Goal: Check status

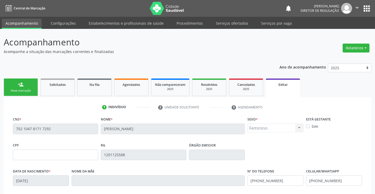
scroll to position [79, 0]
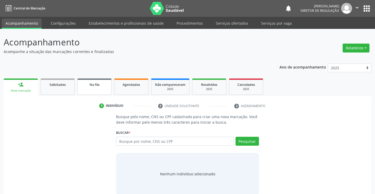
click at [94, 88] on link "Na fila" at bounding box center [94, 87] width 34 height 16
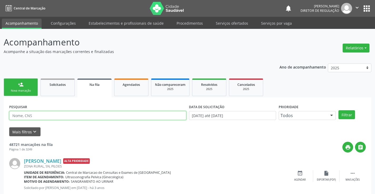
click at [20, 116] on input "text" at bounding box center [97, 115] width 177 height 9
type input "700205431918225"
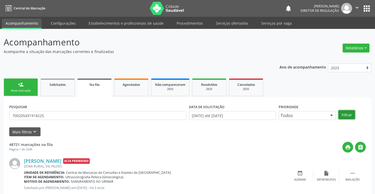
click at [353, 116] on button "Filtrar" at bounding box center [346, 115] width 17 height 9
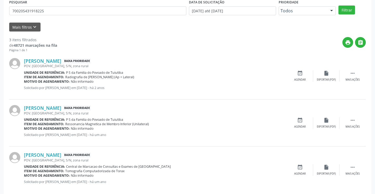
scroll to position [105, 0]
drag, startPoint x: 354, startPoint y: 75, endPoint x: 343, endPoint y: 84, distance: 14.3
click at [354, 75] on icon "" at bounding box center [353, 73] width 6 height 6
click at [314, 77] on div "edit Editar" at bounding box center [326, 75] width 26 height 11
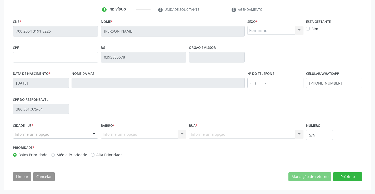
scroll to position [0, 0]
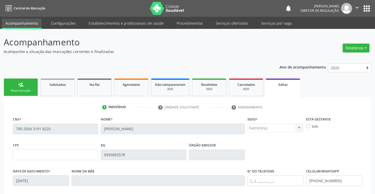
click at [357, 11] on button "" at bounding box center [357, 8] width 10 height 11
click at [346, 30] on link "Sair" at bounding box center [343, 31] width 36 height 7
